Goal: Task Accomplishment & Management: Manage account settings

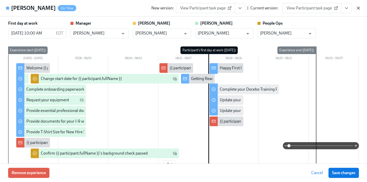
click at [358, 7] on icon "button" at bounding box center [358, 8] width 5 height 5
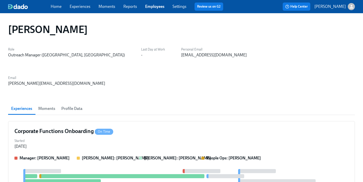
click at [153, 9] on div "Home Experiences Moments Reports Employees Settings Review us on G2" at bounding box center [139, 7] width 177 height 8
click at [157, 7] on link "Employees" at bounding box center [154, 6] width 19 height 5
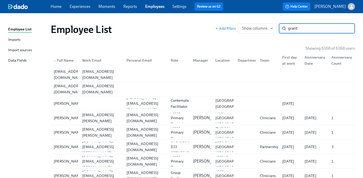
type input "grant"
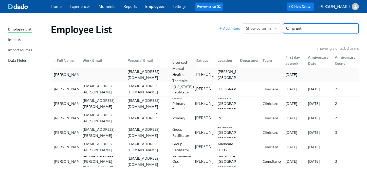
click at [178, 75] on div "Licensed Mental Health Therapist ([US_STATE])" at bounding box center [183, 74] width 26 height 30
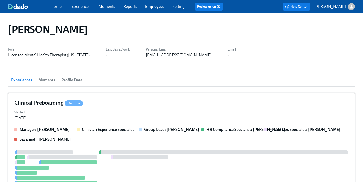
click at [161, 111] on div "Started [DATE]" at bounding box center [181, 114] width 334 height 12
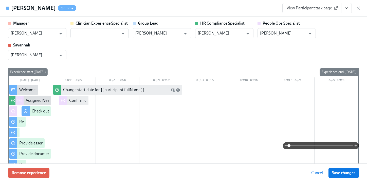
click at [346, 7] on icon "View task page" at bounding box center [346, 8] width 5 height 5
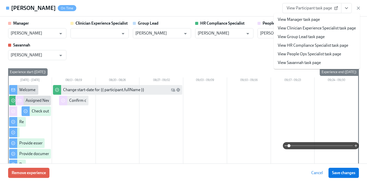
click at [329, 54] on link "View People Ops Specialist task page" at bounding box center [309, 54] width 63 height 6
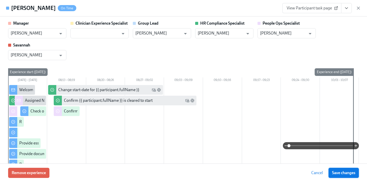
click at [337, 174] on span "Save changes" at bounding box center [343, 172] width 23 height 5
click at [357, 7] on icon "button" at bounding box center [358, 8] width 5 height 5
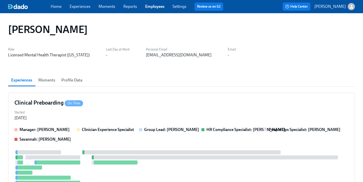
click at [153, 5] on link "Employees" at bounding box center [154, 6] width 19 height 5
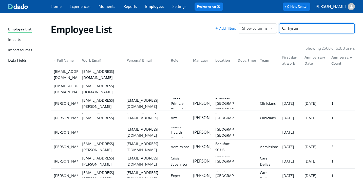
type input "hyrum"
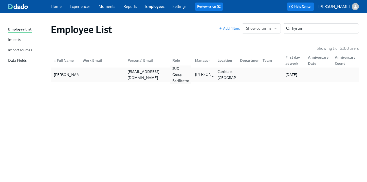
click at [172, 75] on div "SUD Group Facilitator" at bounding box center [180, 74] width 21 height 18
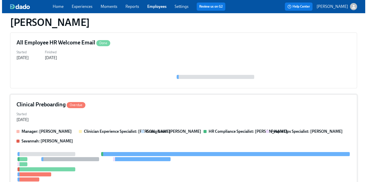
scroll to position [69, 0]
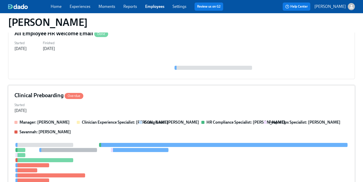
click at [190, 94] on div "Clinical Preboarding Overdue" at bounding box center [181, 95] width 334 height 8
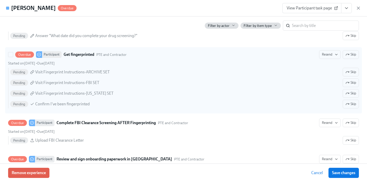
scroll to position [721, 0]
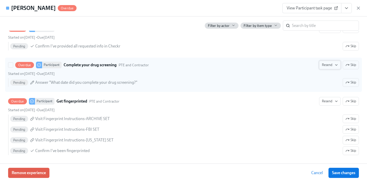
click at [329, 65] on span "Resend" at bounding box center [330, 64] width 16 height 5
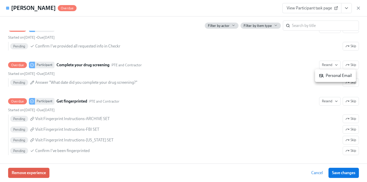
click at [324, 76] on div "Personal Email" at bounding box center [335, 76] width 33 height 6
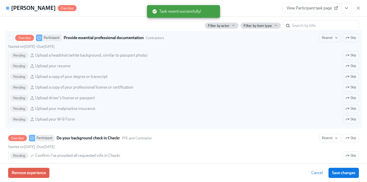
scroll to position [607, 0]
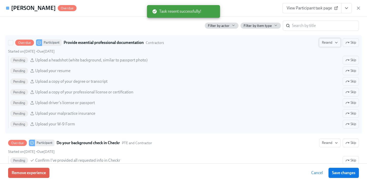
click at [322, 46] on button "Resend" at bounding box center [330, 42] width 22 height 9
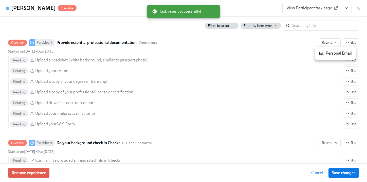
click at [324, 52] on div "Personal Email" at bounding box center [335, 53] width 33 height 6
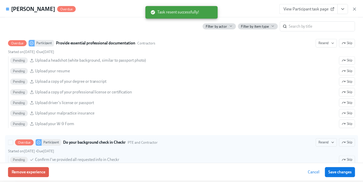
scroll to position [614, 0]
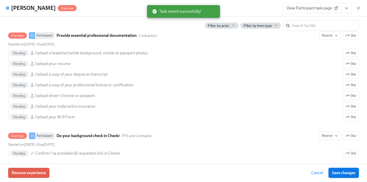
click at [340, 175] on span "Save changes" at bounding box center [343, 172] width 23 height 5
click at [360, 9] on icon "button" at bounding box center [358, 8] width 5 height 5
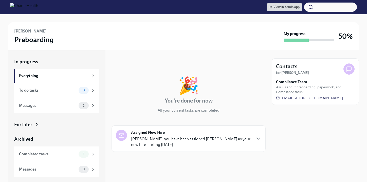
click at [31, 124] on div "For later" at bounding box center [23, 124] width 18 height 7
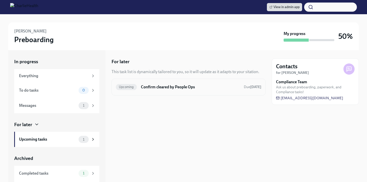
click at [163, 90] on div "Upcoming Confirm cleared by People Ops Due [DATE]" at bounding box center [188, 87] width 145 height 8
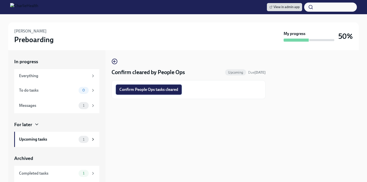
click at [170, 90] on span "Confirm People Ops tasks cleared" at bounding box center [148, 89] width 59 height 5
